Goal: Task Accomplishment & Management: Manage account settings

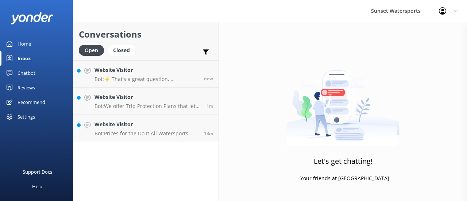
click at [457, 8] on div "Profile Settings Logout" at bounding box center [447, 11] width 37 height 22
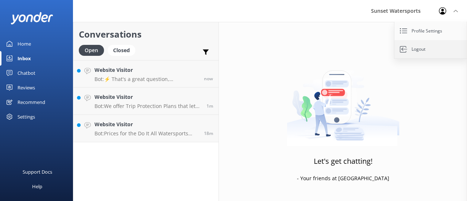
click at [418, 52] on link "Logout" at bounding box center [430, 49] width 73 height 18
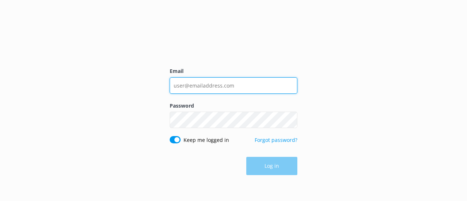
type input "[EMAIL_ADDRESS][DOMAIN_NAME]"
